Goal: Navigation & Orientation: Find specific page/section

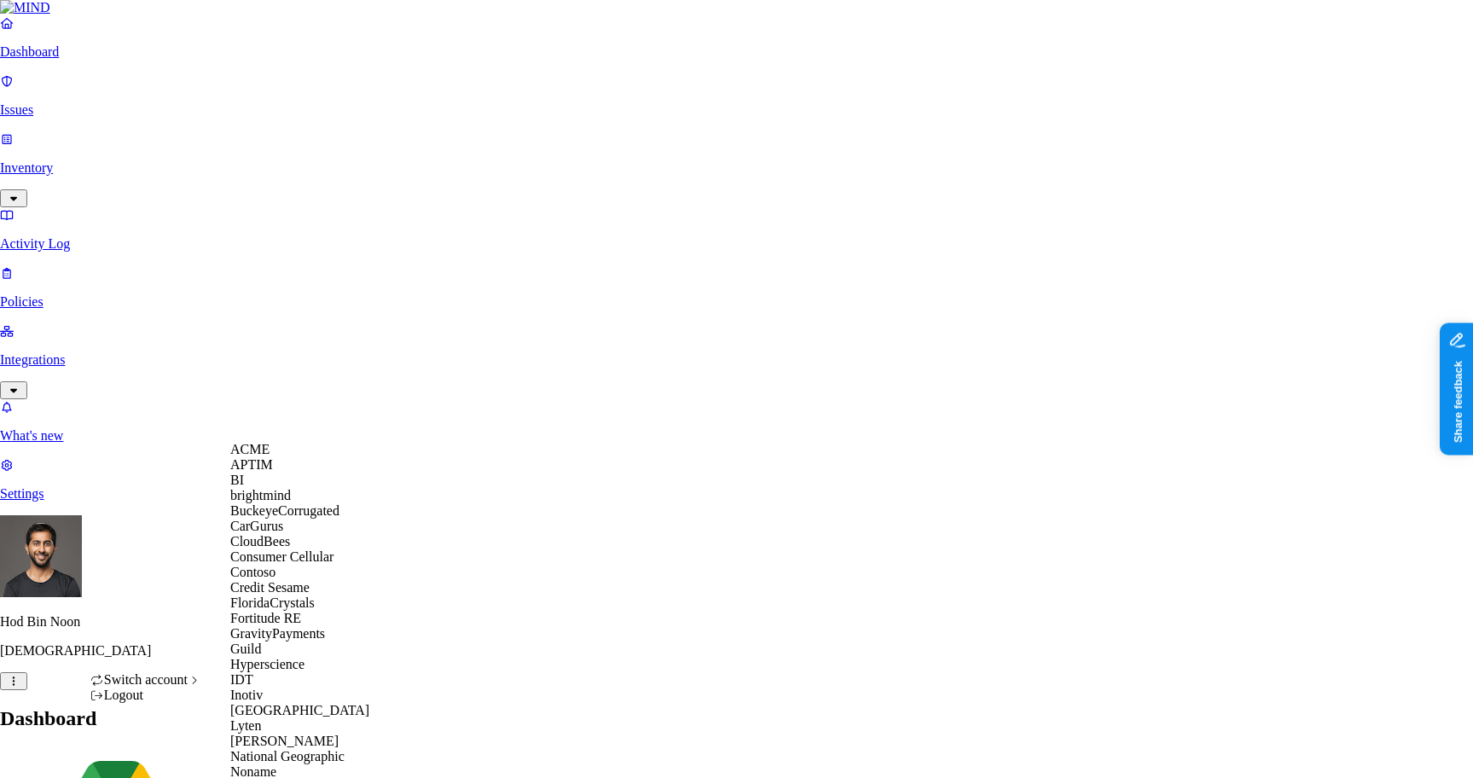
scroll to position [846, 0]
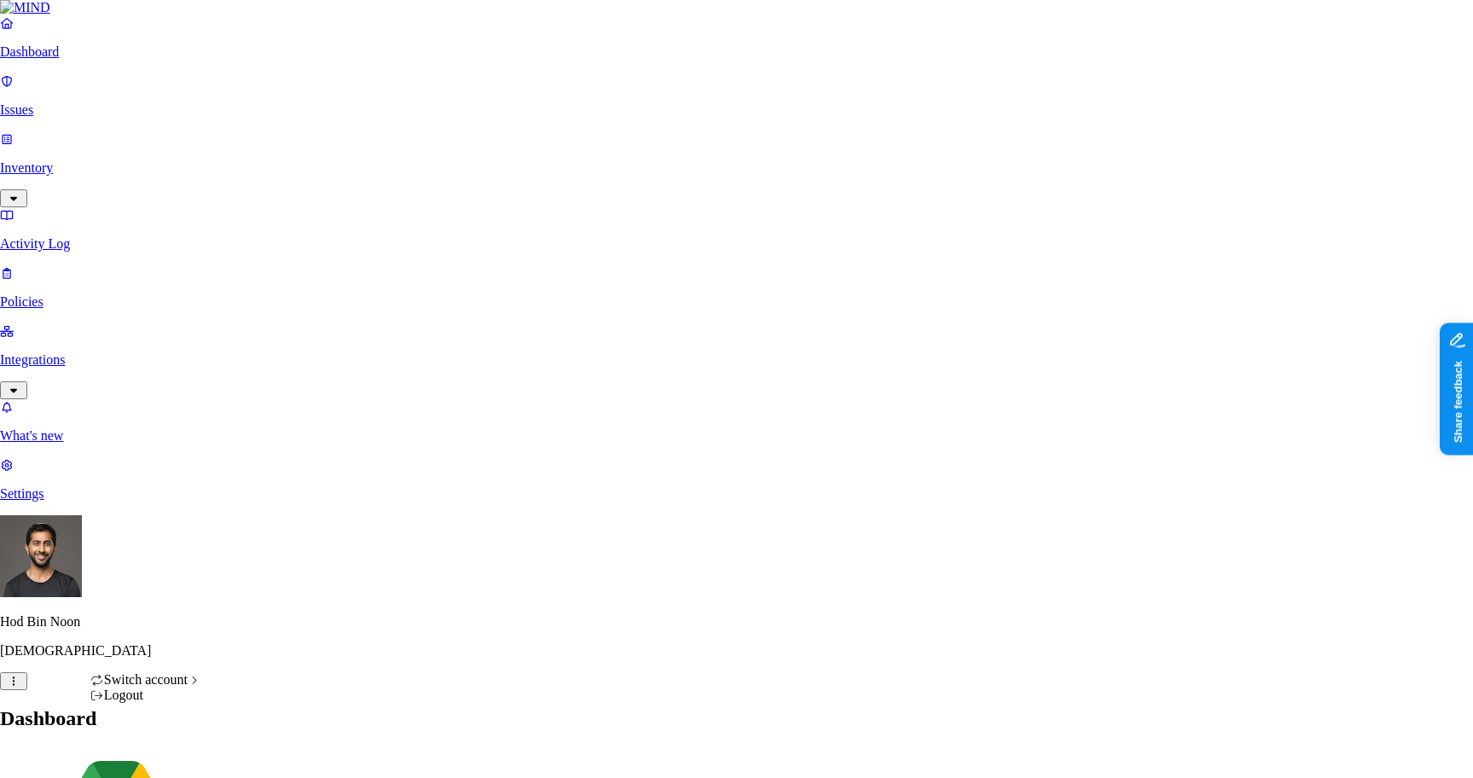
click at [157, 703] on div "Logout" at bounding box center [146, 694] width 112 height 15
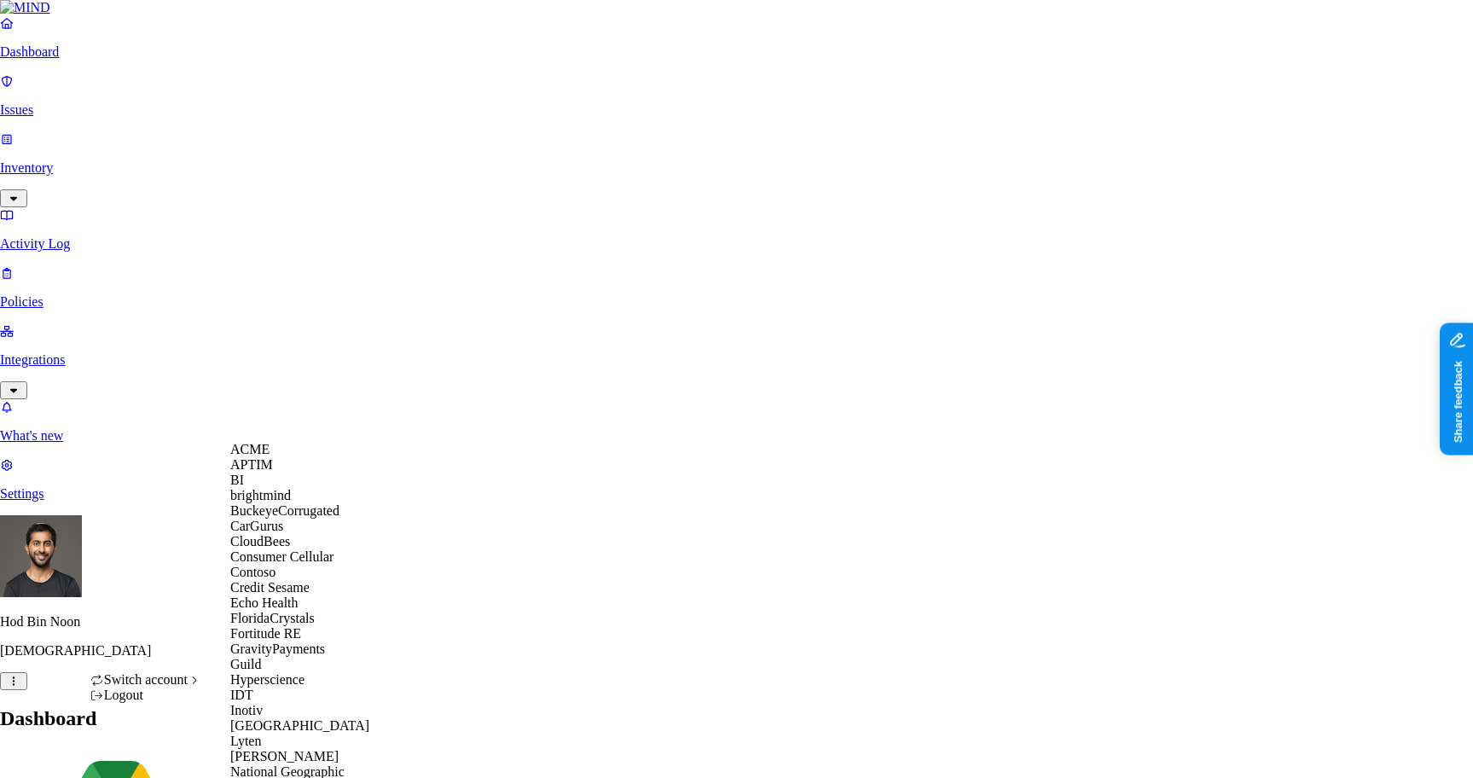
scroll to position [223, 0]
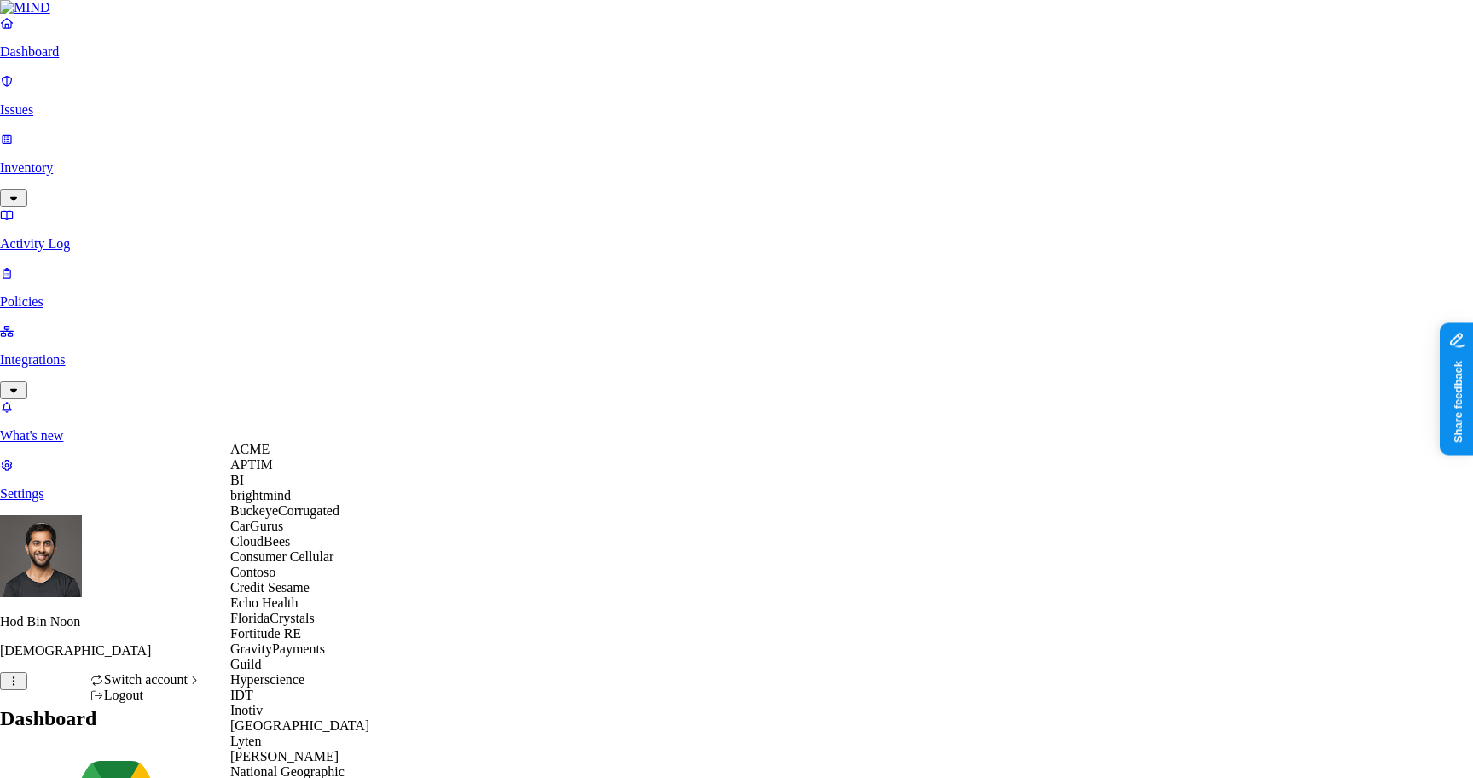
scroll to position [228, 0]
click at [272, 595] on span "Echo Health" at bounding box center [264, 602] width 68 height 15
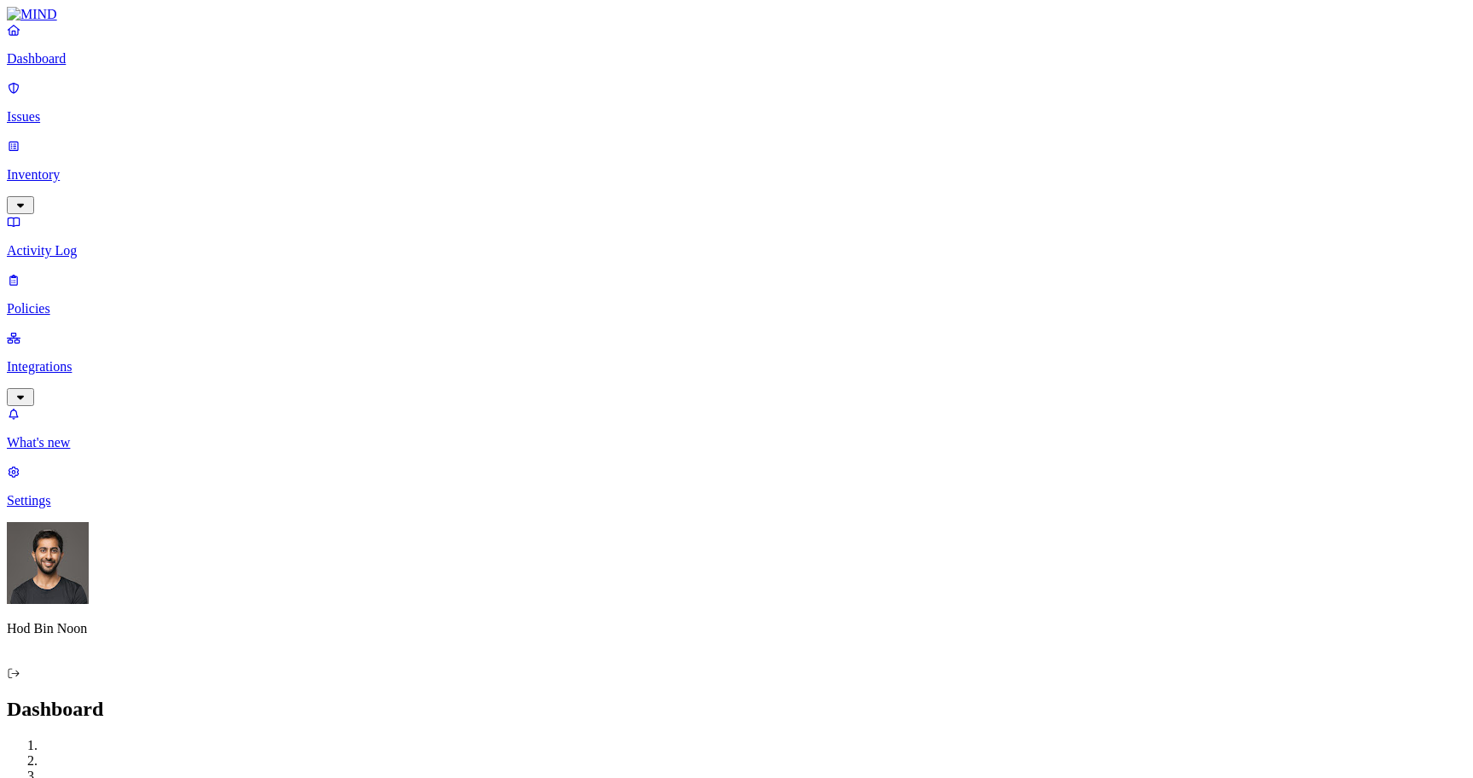
click at [86, 167] on p "Inventory" at bounding box center [736, 174] width 1459 height 15
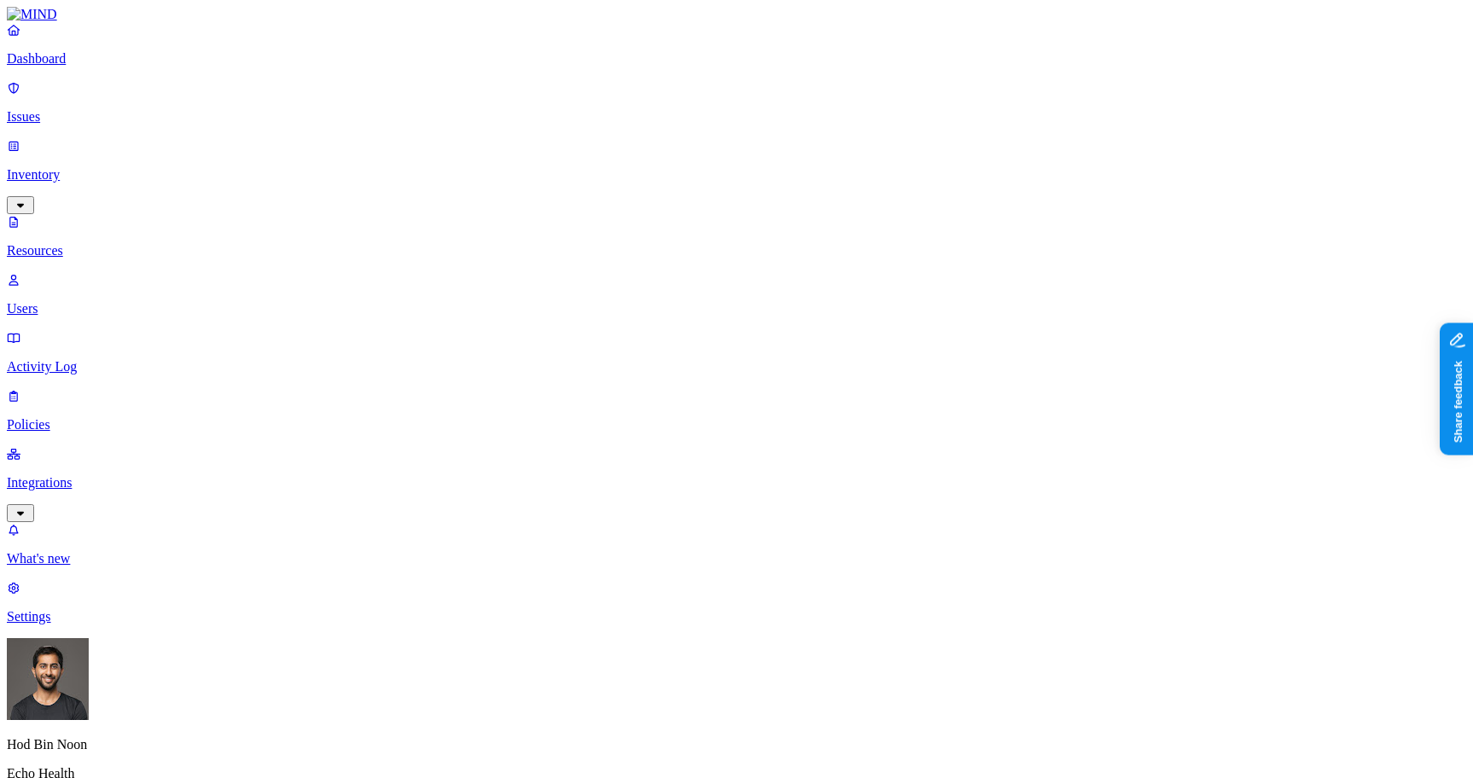
click at [798, 363] on span "Public" at bounding box center [790, 370] width 35 height 15
click at [798, 365] on span "Public" at bounding box center [790, 372] width 35 height 15
click at [103, 67] on p "Dashboard" at bounding box center [736, 58] width 1459 height 15
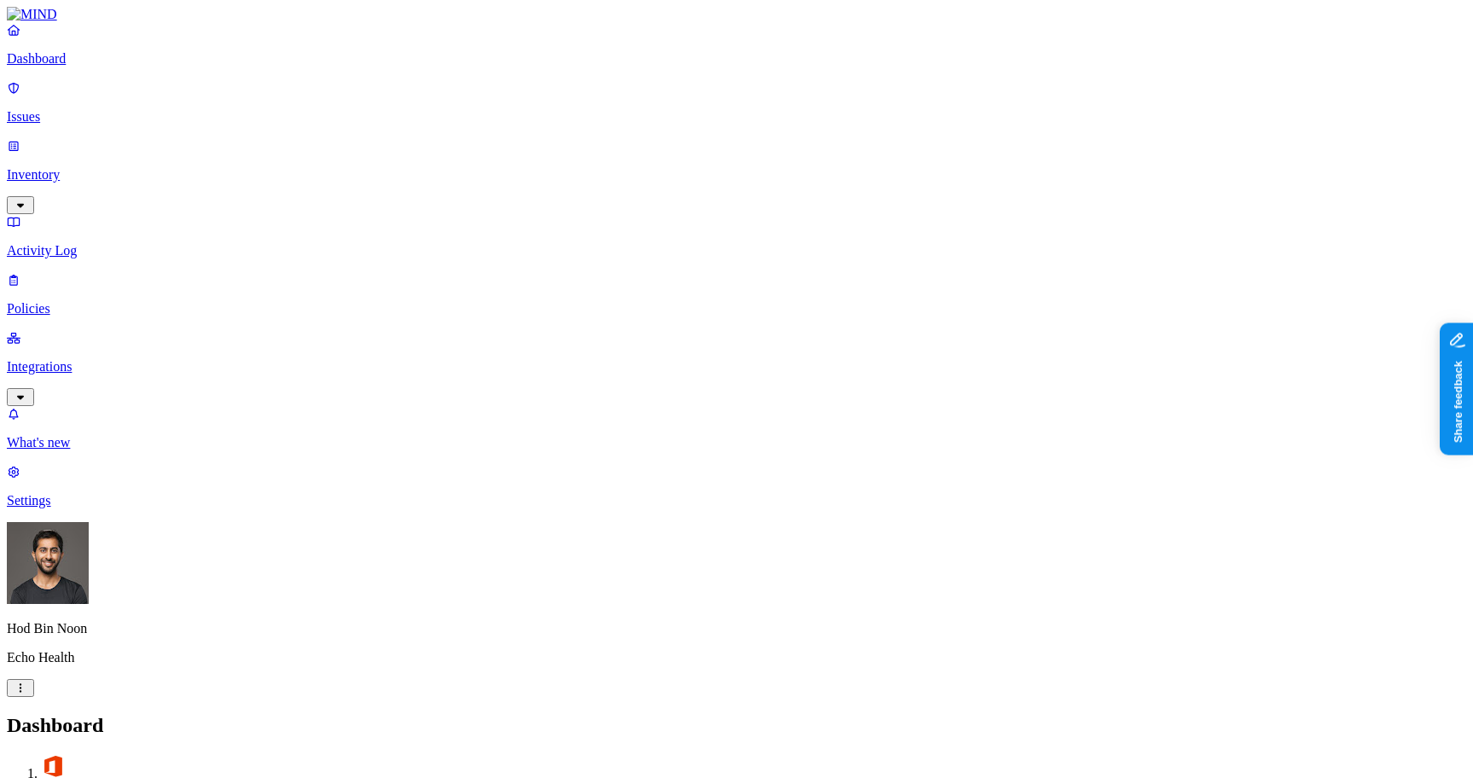
click at [107, 359] on p "Integrations" at bounding box center [736, 366] width 1459 height 15
